Goal: Information Seeking & Learning: Find specific fact

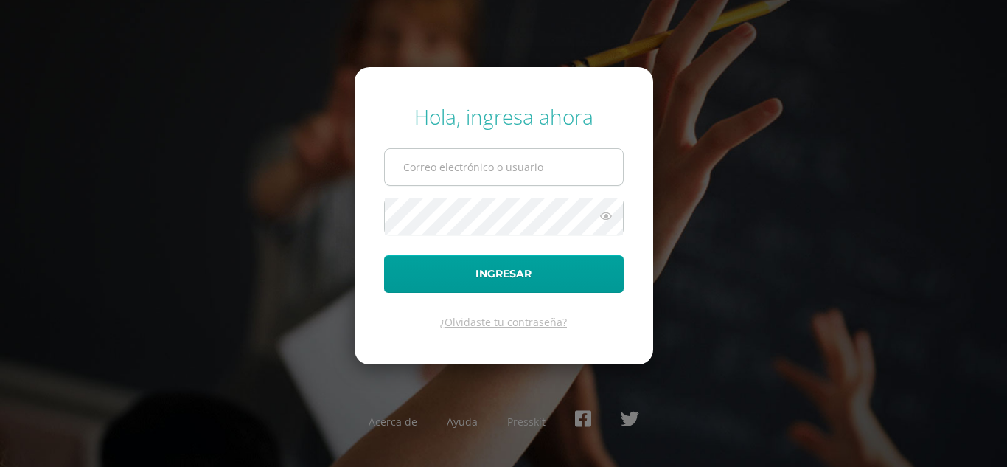
click at [429, 178] on input "text" at bounding box center [504, 167] width 238 height 36
type input "medios@cig.edu.gt"
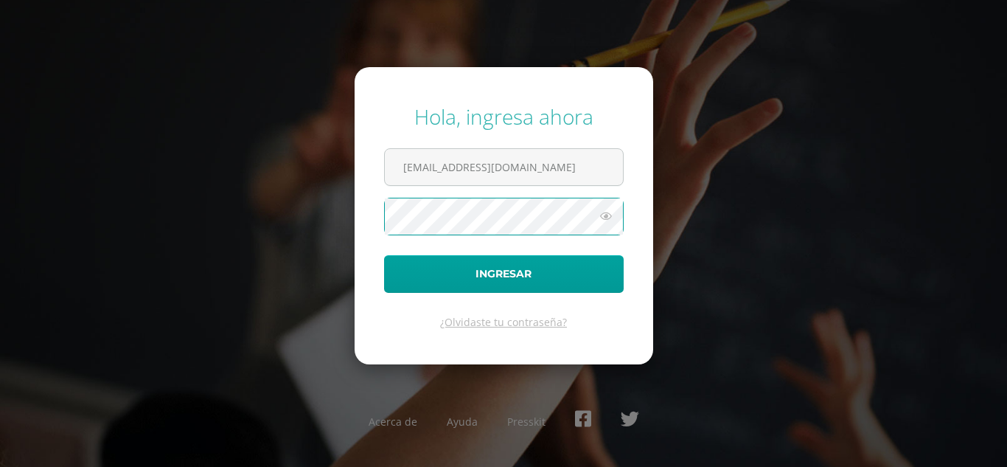
click at [384, 255] on button "Ingresar" at bounding box center [504, 274] width 240 height 38
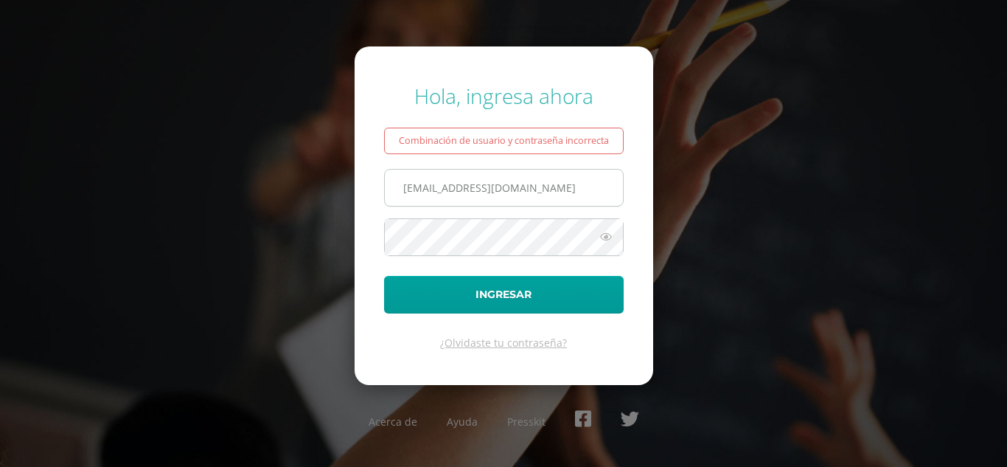
click at [446, 206] on input "medios@cig.edu.gt" at bounding box center [504, 188] width 238 height 36
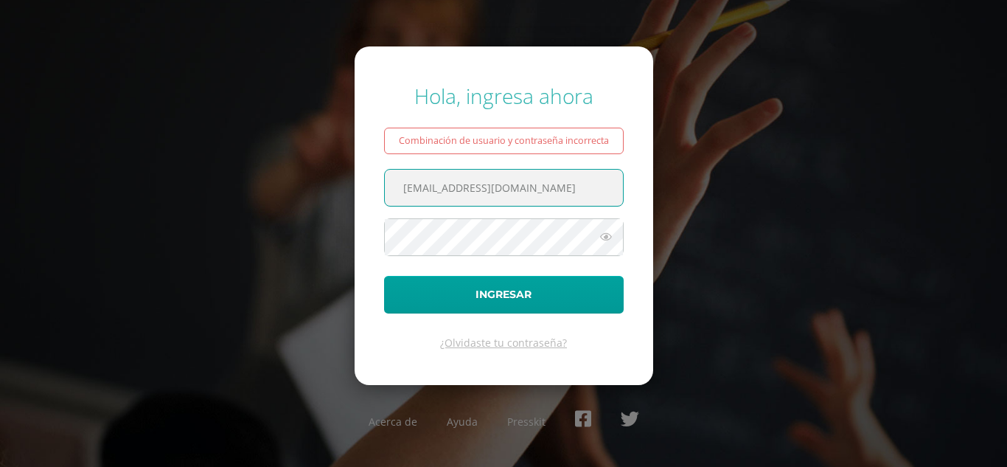
drag, startPoint x: 439, startPoint y: 192, endPoint x: 367, endPoint y: 191, distance: 71.5
click at [367, 191] on form "Hola, ingresa ahora Combinación de usuario y contraseña incorrecta medios@cig.e…" at bounding box center [504, 215] width 299 height 338
click at [402, 197] on input "@cig.edu.gt" at bounding box center [504, 188] width 238 height 36
type input "admisiones@cig.edu.gt"
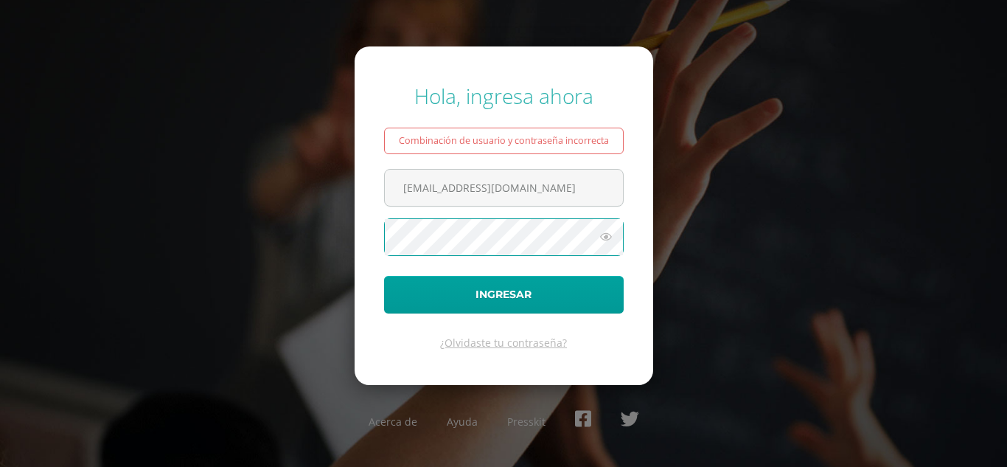
click at [384, 276] on button "Ingresar" at bounding box center [504, 295] width 240 height 38
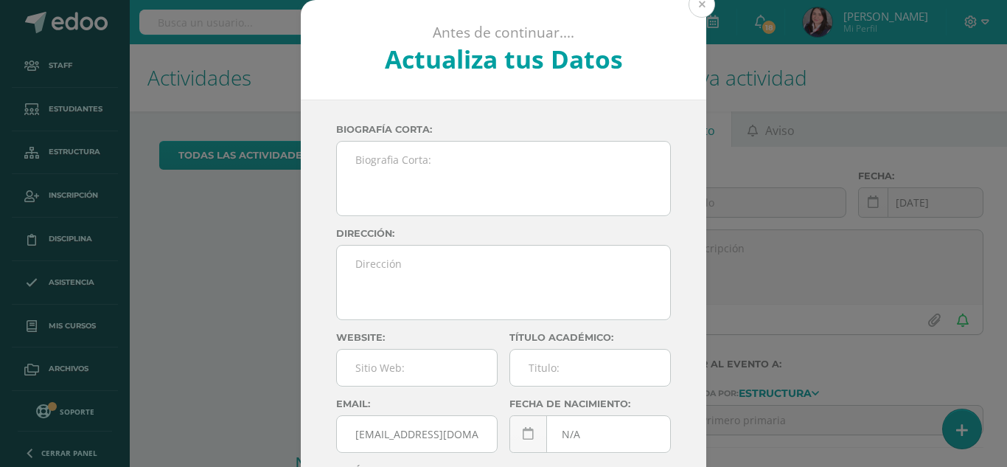
click at [705, 6] on button at bounding box center [701, 4] width 27 height 27
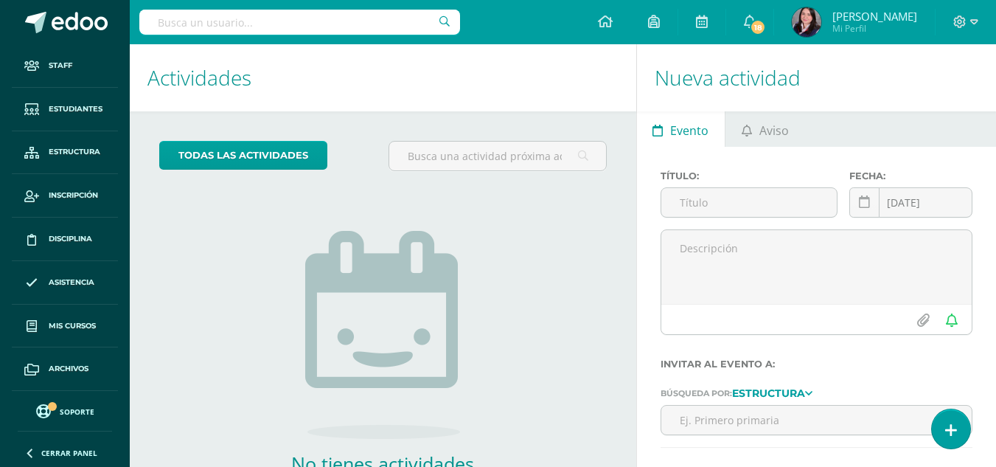
click at [209, 26] on input "text" at bounding box center [299, 22] width 321 height 25
click at [86, 195] on span "Inscripción" at bounding box center [73, 195] width 49 height 12
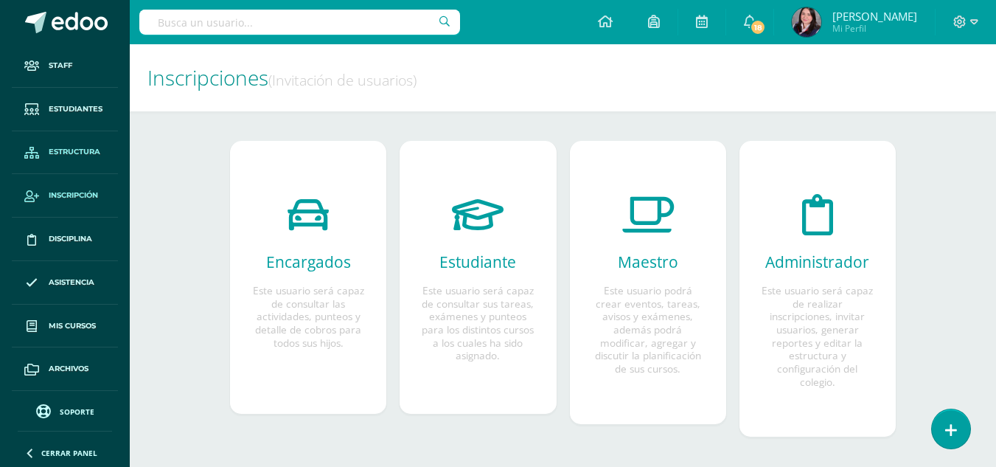
click at [82, 148] on span "Estructura" at bounding box center [75, 152] width 52 height 12
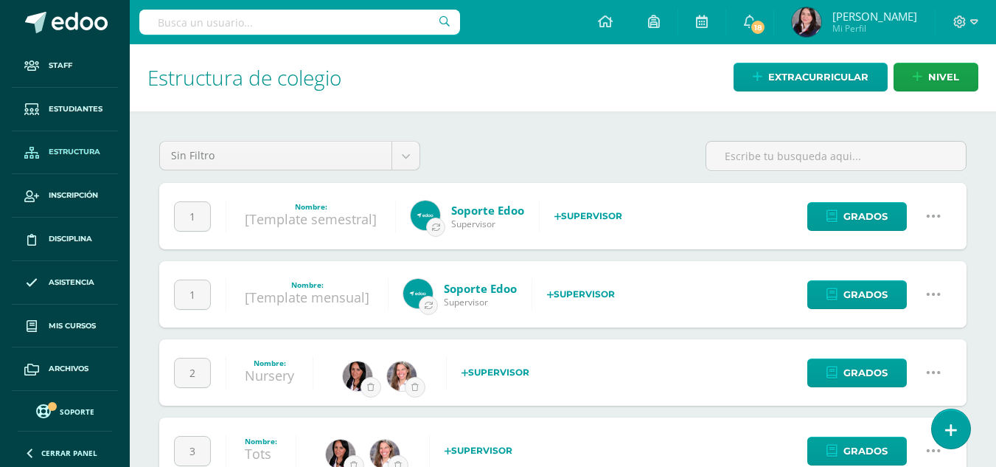
click at [217, 39] on div at bounding box center [299, 22] width 321 height 44
click at [213, 27] on input "text" at bounding box center [299, 22] width 321 height 25
type input "jacob"
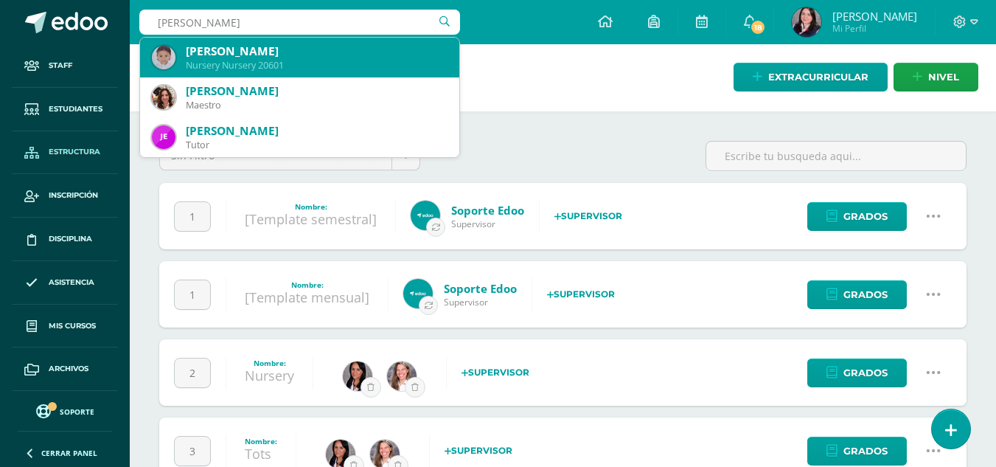
click at [236, 53] on div "Jacob Samuel Dubois Delgado" at bounding box center [317, 50] width 262 height 15
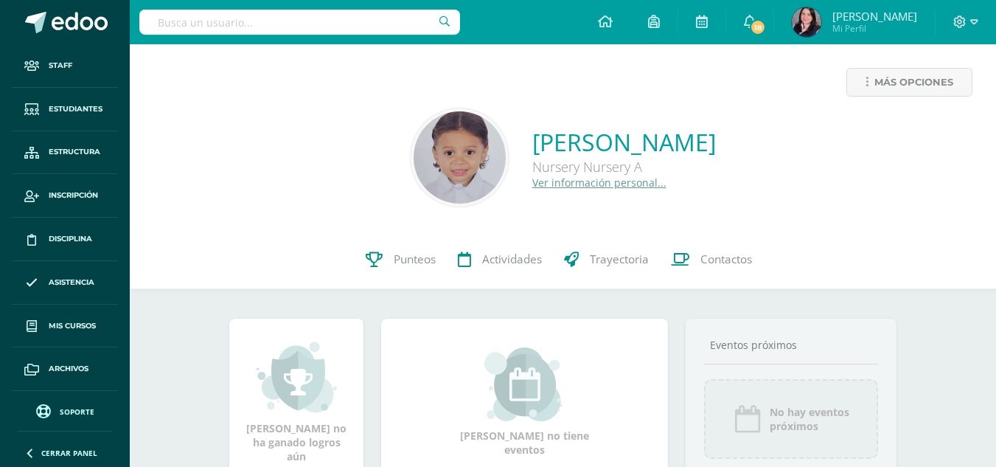
drag, startPoint x: 577, startPoint y: 171, endPoint x: 460, endPoint y: 147, distance: 119.7
click at [532, 147] on div "Jacob Samuel Dubois Delgado Nursery Nursery A Ver información personal..." at bounding box center [624, 157] width 184 height 63
copy div "Jacob Samuel Dubois Delgado Nursery Nursery A"
click at [228, 21] on input "text" at bounding box center [299, 22] width 321 height 25
type input "o"
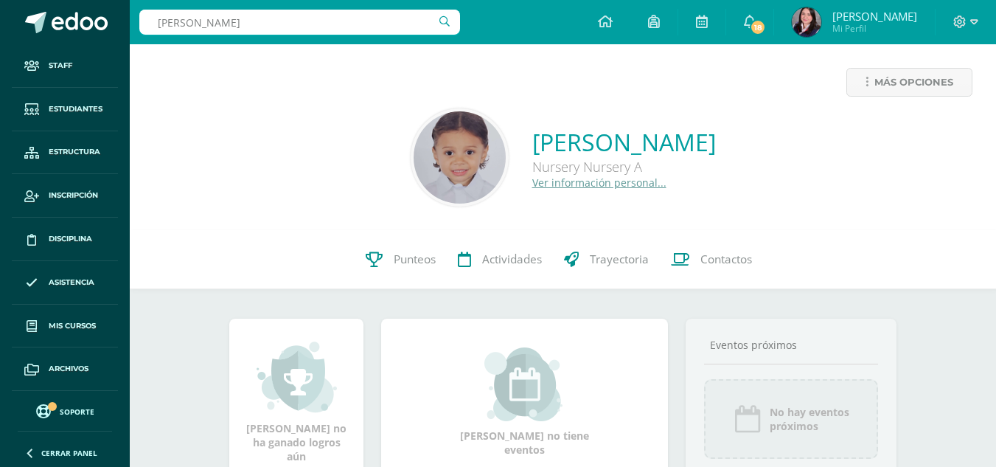
type input "sofia sagast"
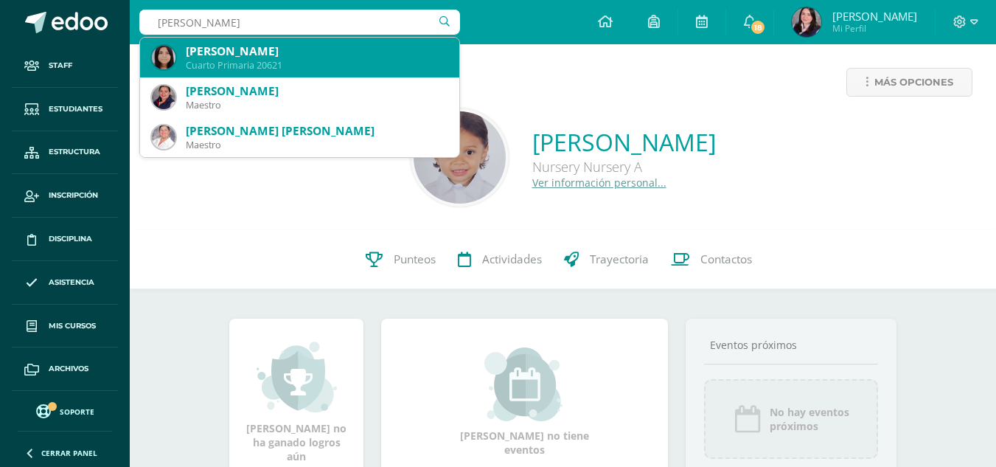
click at [239, 60] on div "Cuarto Primaria 20621" at bounding box center [317, 65] width 262 height 13
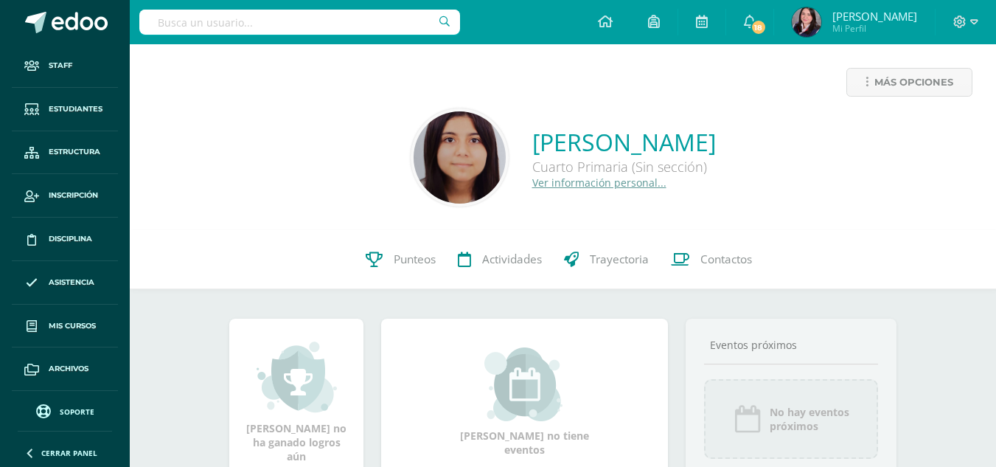
drag, startPoint x: 663, startPoint y: 170, endPoint x: 480, endPoint y: 143, distance: 184.8
click at [480, 143] on div "Sofía Sagastume Cordero Cuarto Primaria (Sin sección) Ver información personal.…" at bounding box center [563, 157] width 842 height 98
click at [244, 27] on input "text" at bounding box center [299, 22] width 321 height 25
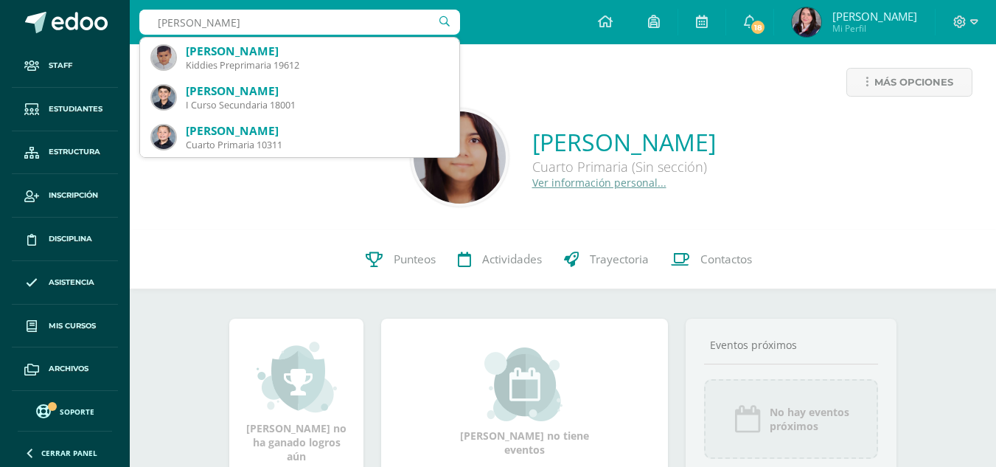
type input "mathias"
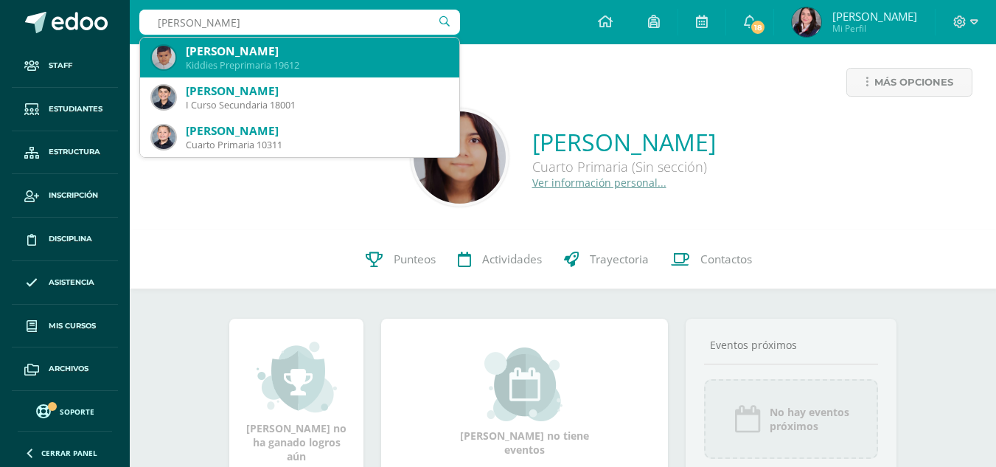
click at [250, 50] on div "Mathias Estrada Castillo" at bounding box center [317, 50] width 262 height 15
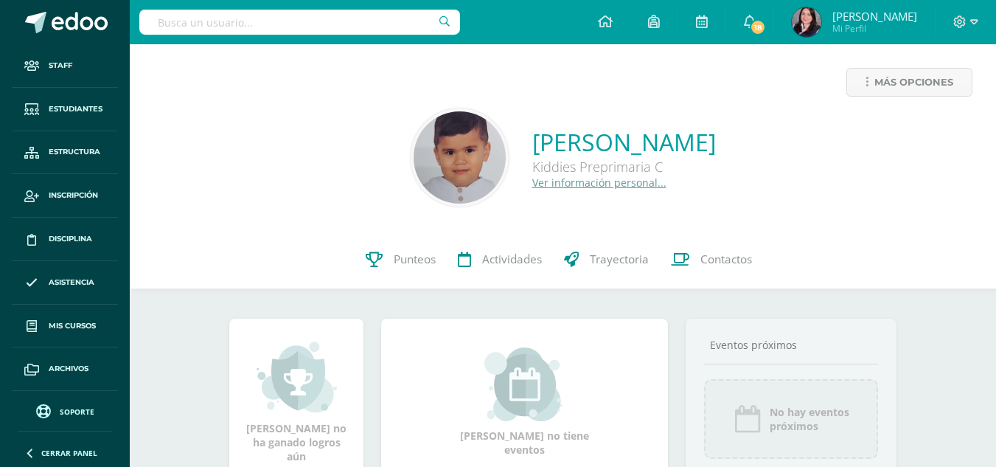
drag, startPoint x: 627, startPoint y: 167, endPoint x: 490, endPoint y: 151, distance: 137.3
click at [490, 151] on div "[PERSON_NAME] Kiddies Preprimaria C Ver información personal..." at bounding box center [563, 157] width 842 height 98
copy div "[PERSON_NAME] Kiddies Preprimaria C"
click at [186, 24] on input "text" at bounding box center [299, 22] width 321 height 25
type input "[PERSON_NAME]"
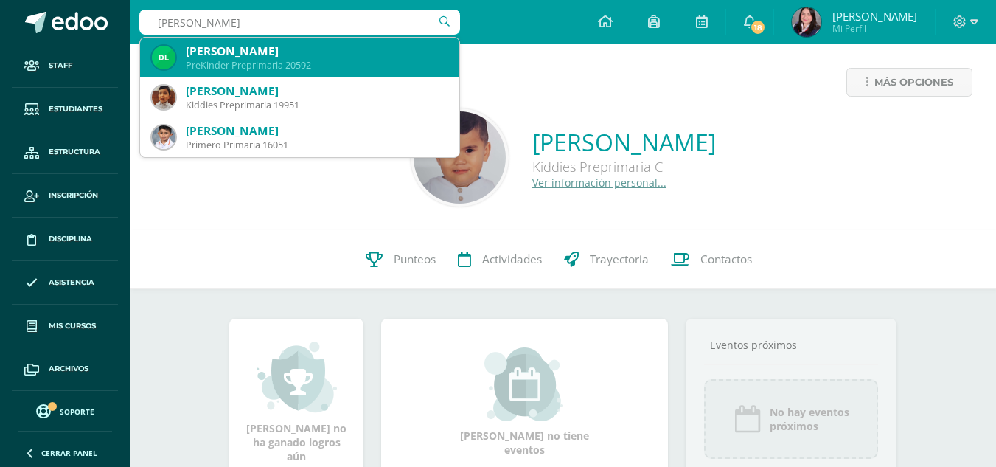
click at [226, 66] on div "PreKinder Preprimaria 20592" at bounding box center [317, 65] width 262 height 13
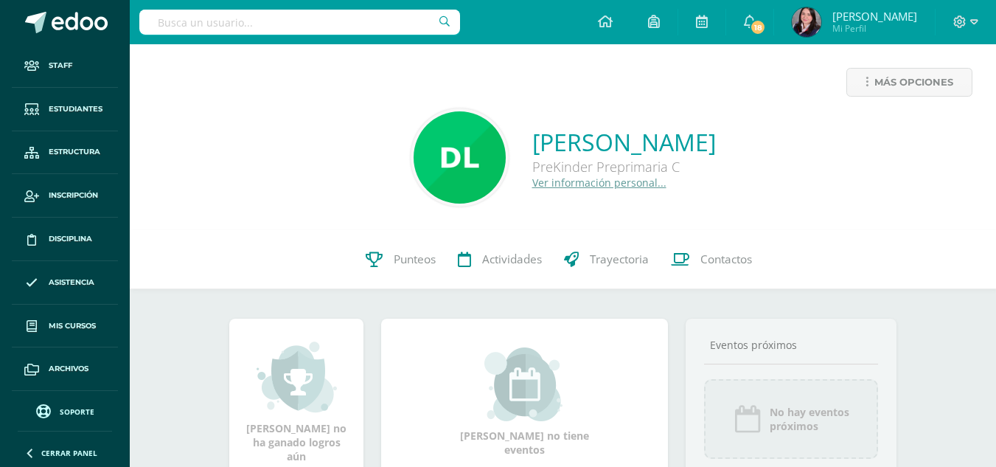
drag, startPoint x: 594, startPoint y: 170, endPoint x: 442, endPoint y: 154, distance: 152.7
click at [442, 154] on div "DIEGO ANDRES LOPEZ ARGUETA PreKinder Preprimaria C Ver información personal..." at bounding box center [563, 157] width 842 height 98
copy div "DIEGO ANDRES LOPEZ ARGUETA PreKinder Preprimaria C"
click at [226, 29] on input "text" at bounding box center [299, 22] width 321 height 25
type input "luciana lopez ar"
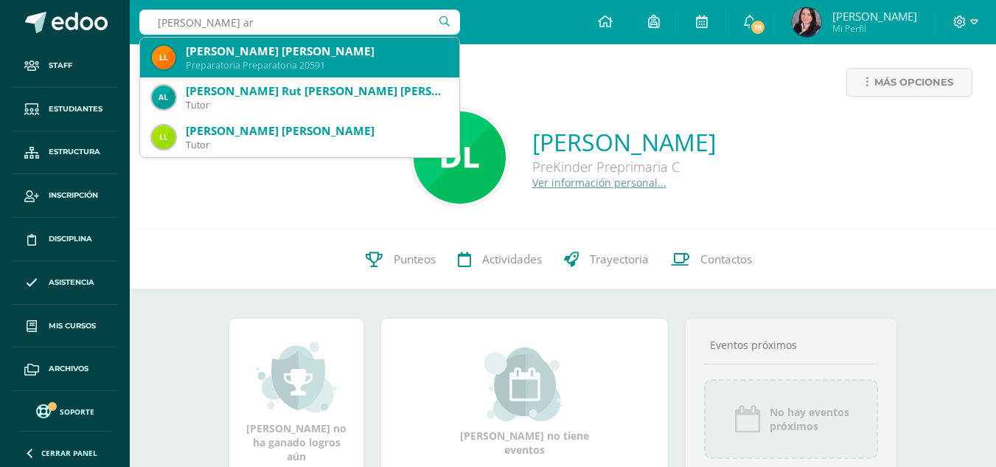
click at [230, 57] on div "LUCIANA SOFIA LOPEZ ARGUETA" at bounding box center [317, 50] width 262 height 15
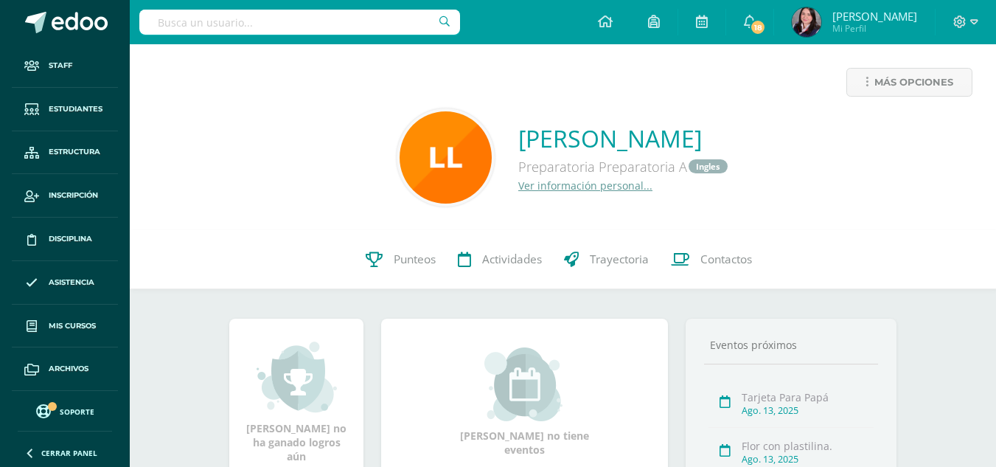
drag, startPoint x: 663, startPoint y: 165, endPoint x: 500, endPoint y: 159, distance: 163.0
click at [518, 159] on div "Preparatoria Preparatoria A Ingles" at bounding box center [623, 166] width 211 height 24
click at [664, 169] on div "Preparatoria Preparatoria A Ingles" at bounding box center [623, 166] width 211 height 24
drag, startPoint x: 606, startPoint y: 164, endPoint x: 498, endPoint y: 154, distance: 108.1
click at [518, 154] on div "Preparatoria Preparatoria A Ingles" at bounding box center [623, 166] width 211 height 24
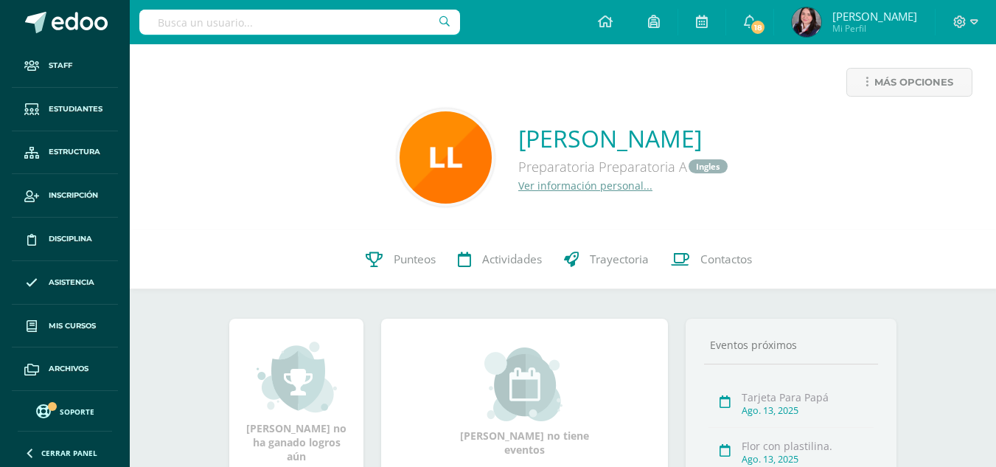
click at [601, 187] on div "Ver información personal..." at bounding box center [623, 185] width 211 height 14
drag, startPoint x: 609, startPoint y: 164, endPoint x: 431, endPoint y: 137, distance: 179.6
click at [431, 137] on div "LUCIANA SOFIA LOPEZ ARGUETA Preparatoria Preparatoria A Ingles Ver información …" at bounding box center [563, 157] width 842 height 98
copy div "LUCIANA SOFIA LOPEZ ARGUETA Preparatoria Preparatoria A"
click at [206, 21] on input "text" at bounding box center [299, 22] width 321 height 25
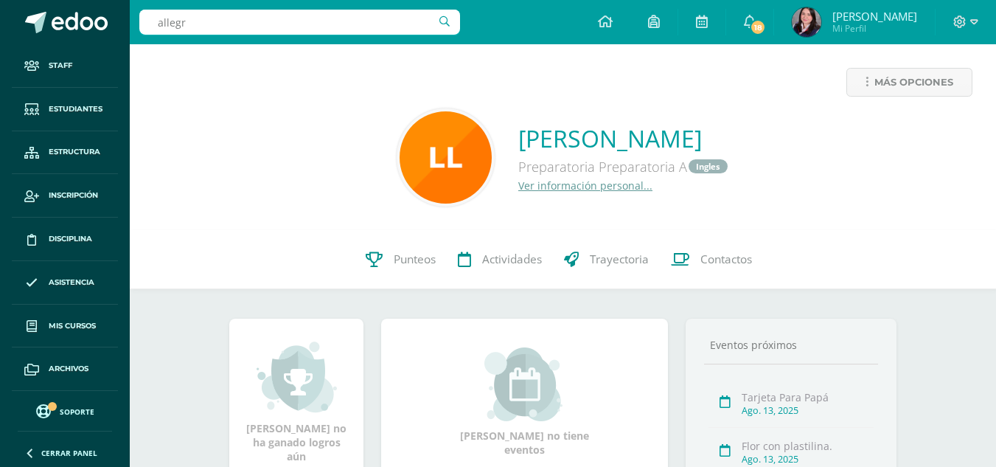
type input "allegra"
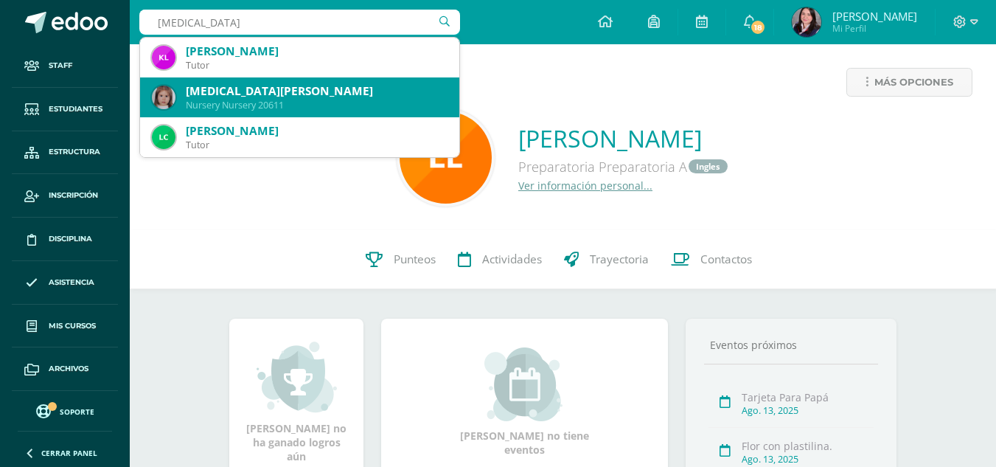
click at [199, 86] on div "Allegra Daniela Rubio Chávez" at bounding box center [317, 90] width 262 height 15
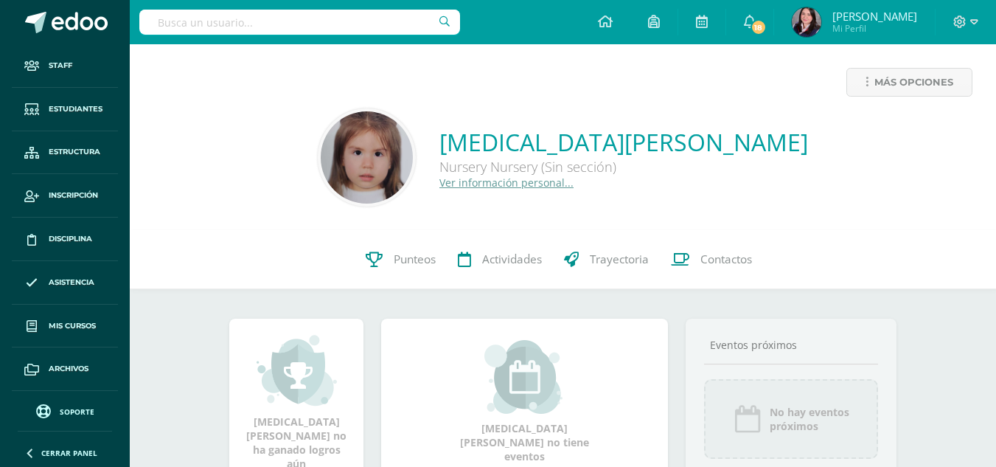
drag, startPoint x: 568, startPoint y: 172, endPoint x: 442, endPoint y: 145, distance: 128.2
click at [442, 145] on div "[MEDICAL_DATA][PERSON_NAME] Nursery Nursery (Sin sección) Ver información perso…" at bounding box center [563, 157] width 842 height 98
copy div "[MEDICAL_DATA][PERSON_NAME] Nursery Nursery"
click at [973, 25] on icon at bounding box center [974, 21] width 8 height 13
click at [885, 123] on span "Cerrar sesión" at bounding box center [870, 122] width 66 height 14
